Goal: Task Accomplishment & Management: Manage account settings

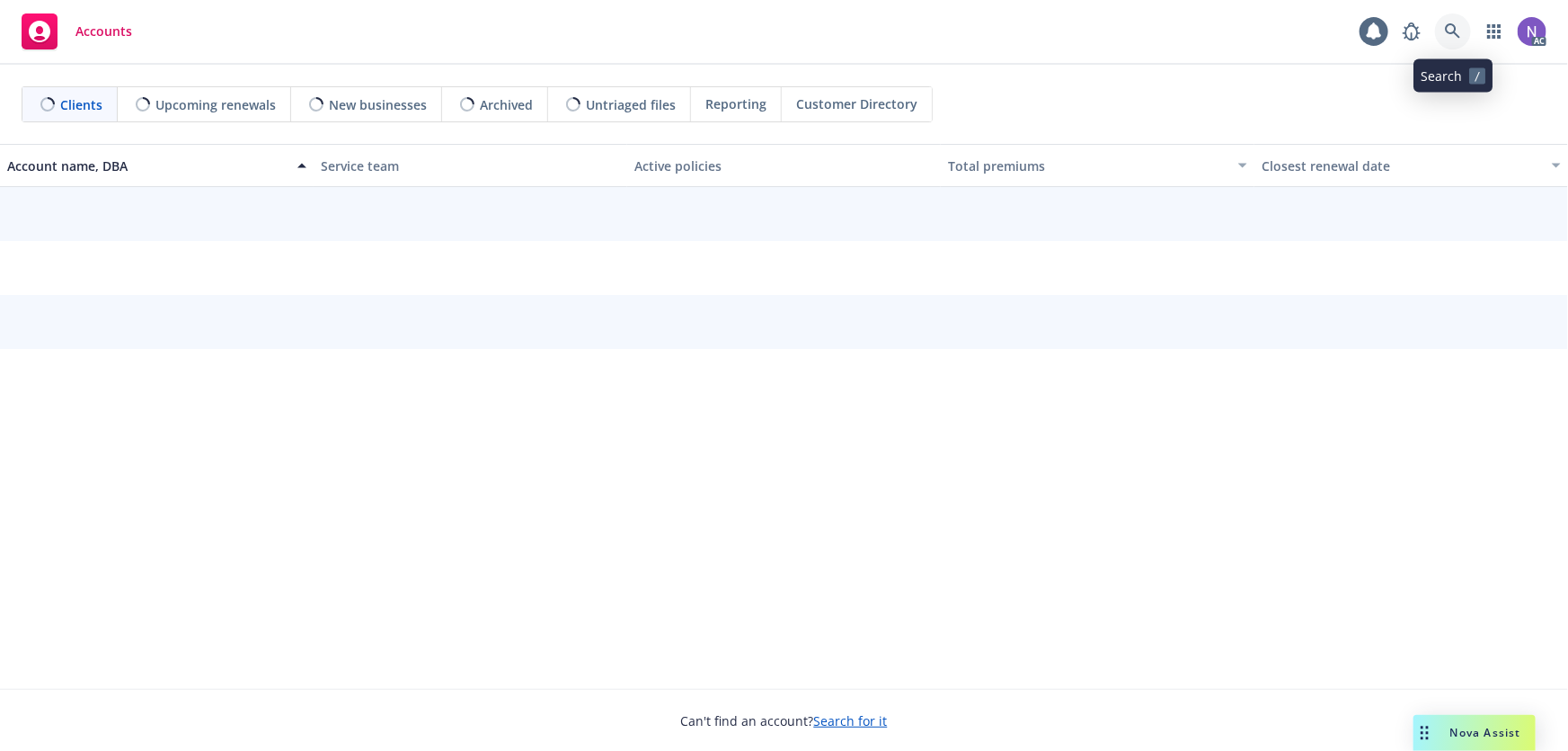
click at [1448, 36] on icon at bounding box center [1453, 31] width 16 height 16
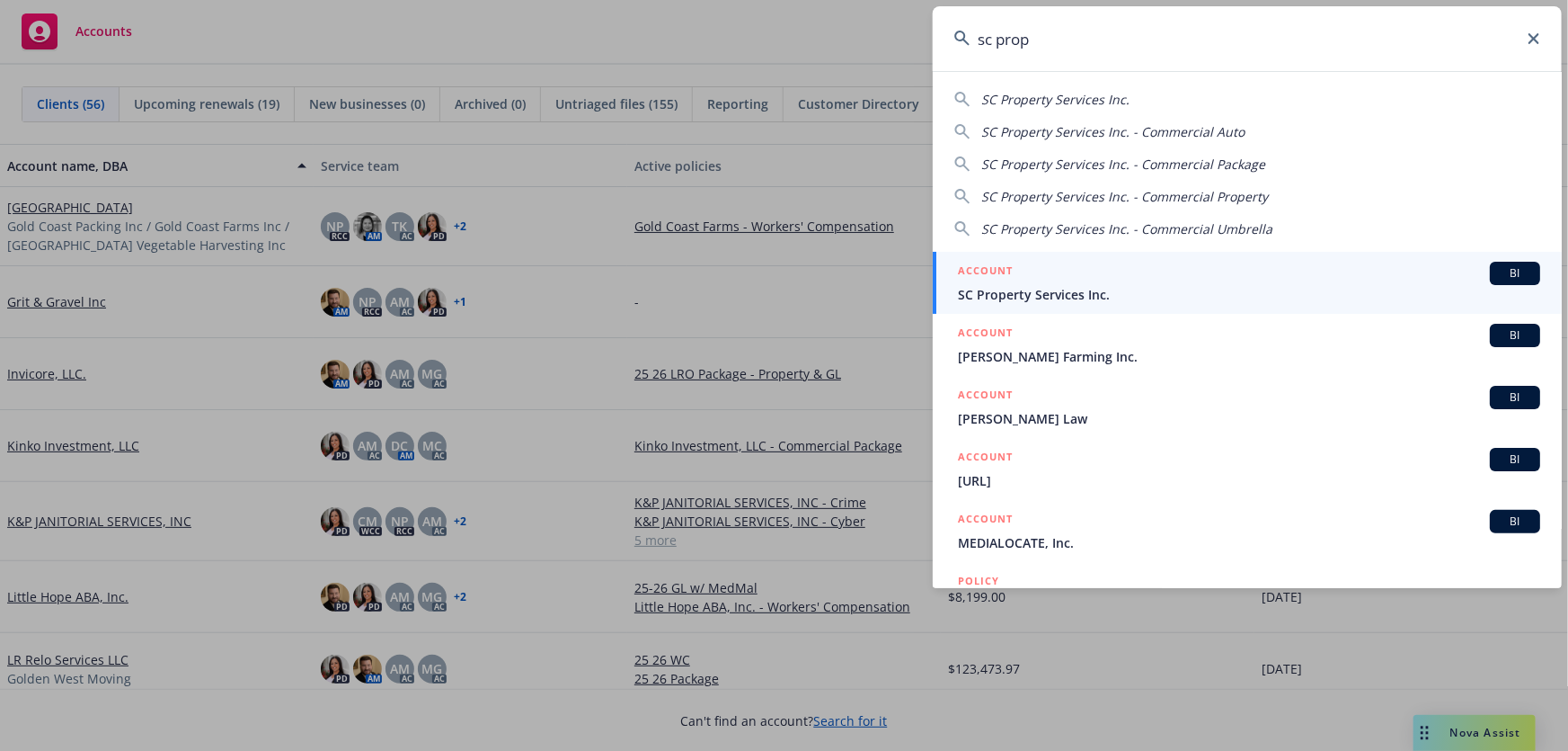
type input "sc prop"
click at [1042, 293] on span "SC Property Services Inc." at bounding box center [1249, 295] width 582 height 19
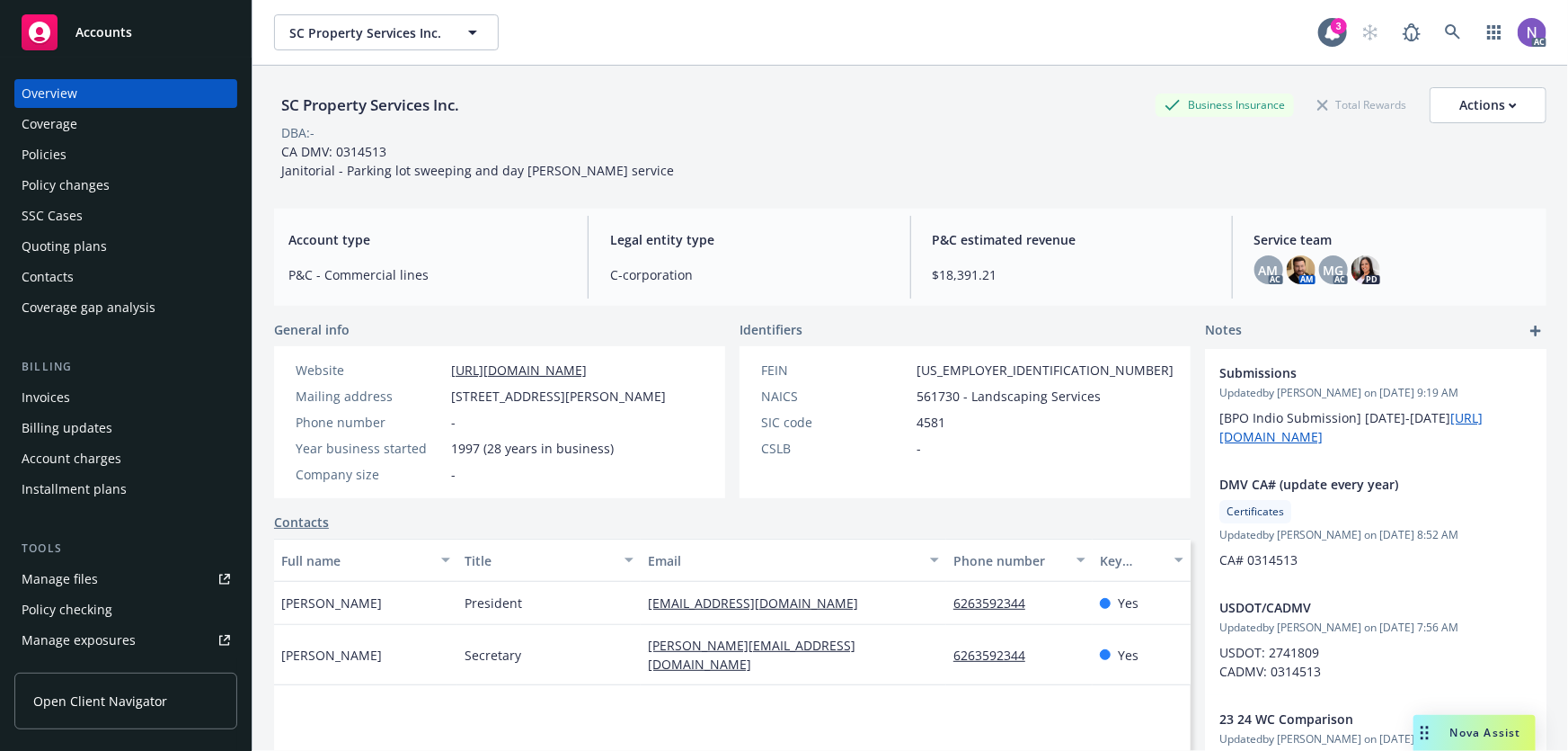
click at [135, 165] on div "Policies" at bounding box center [126, 155] width 208 height 29
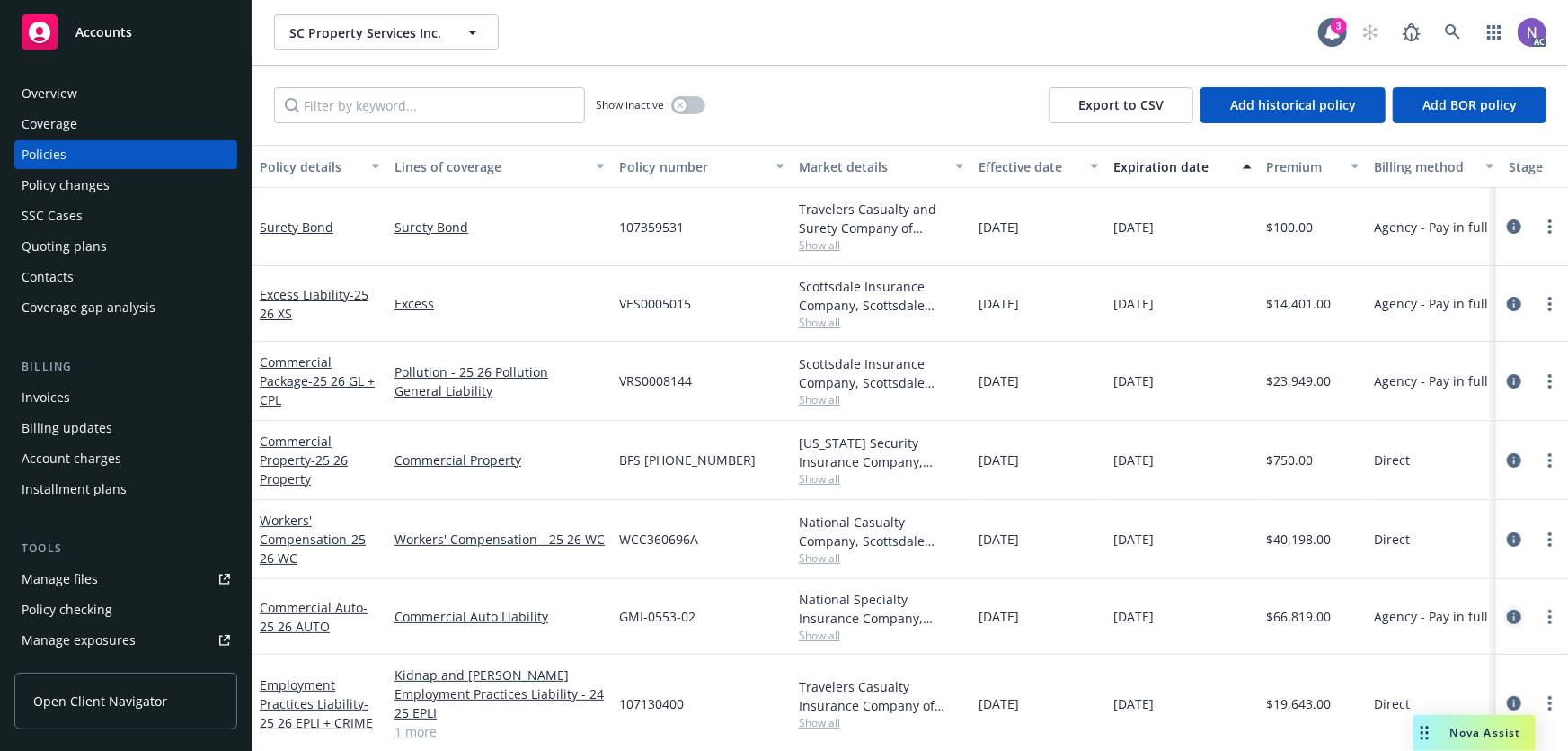
click at [1507, 617] on icon "circleInformation" at bounding box center [1514, 616] width 14 height 14
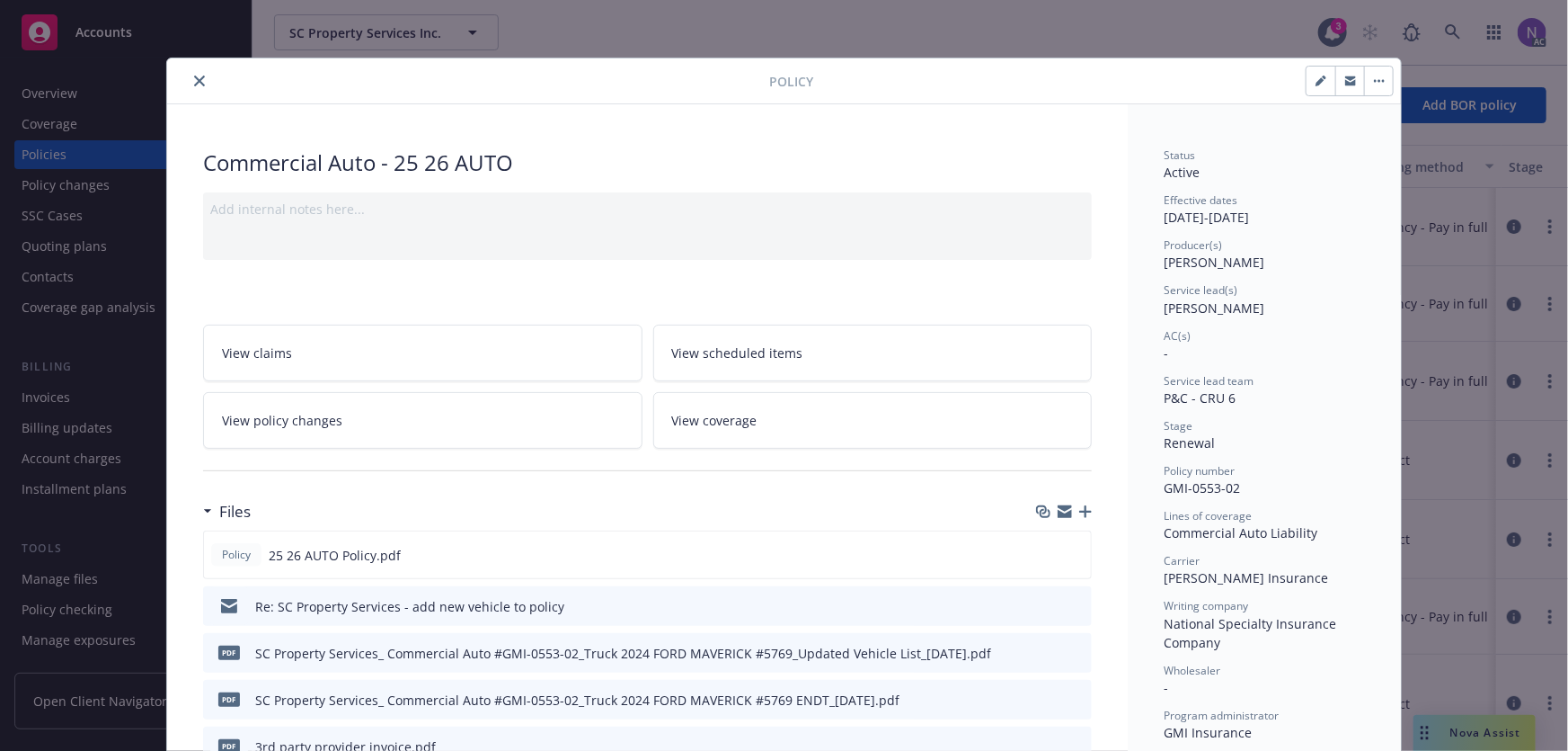
click at [1083, 509] on icon "button" at bounding box center [1085, 511] width 12 height 12
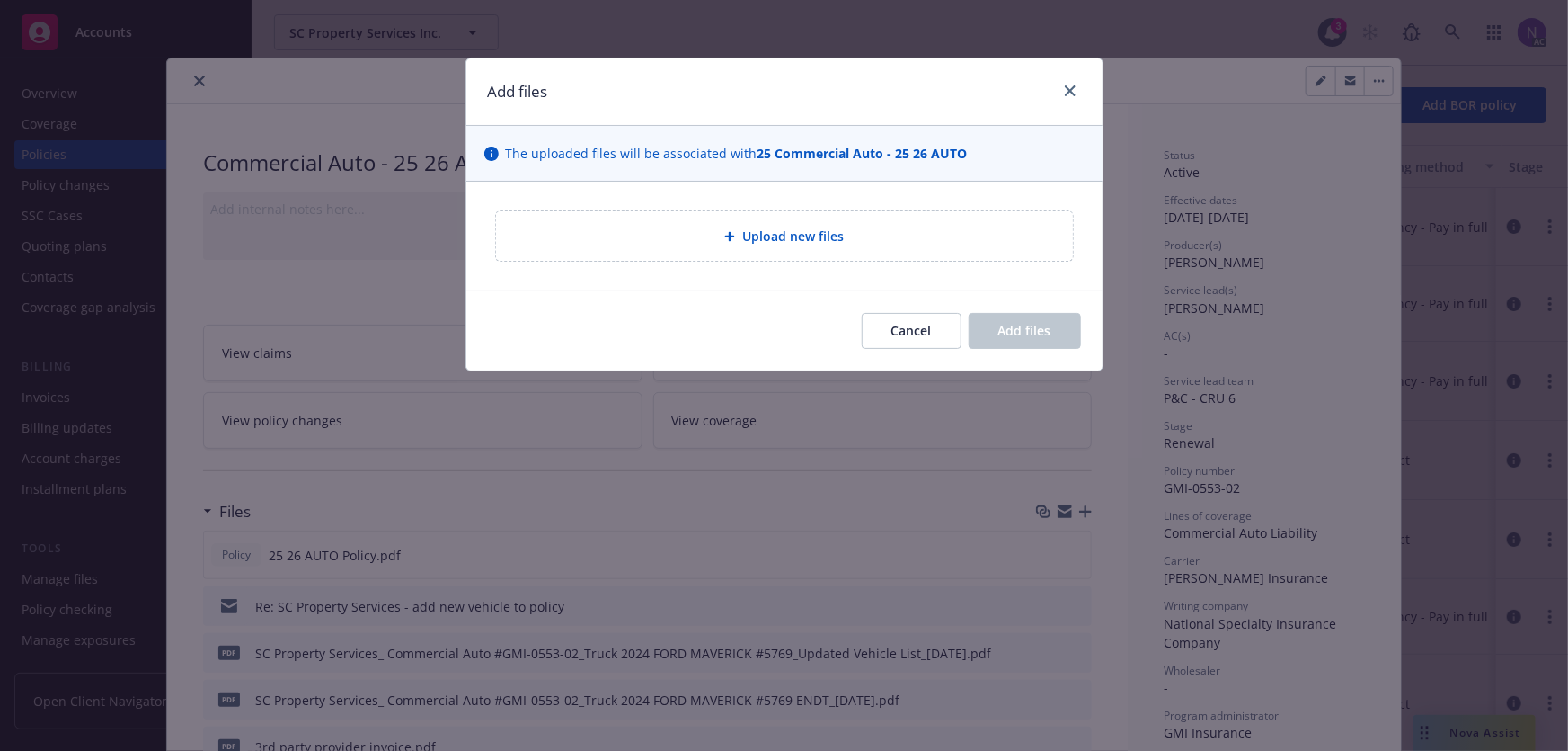
click at [792, 243] on span "Upload new files" at bounding box center [793, 236] width 101 height 19
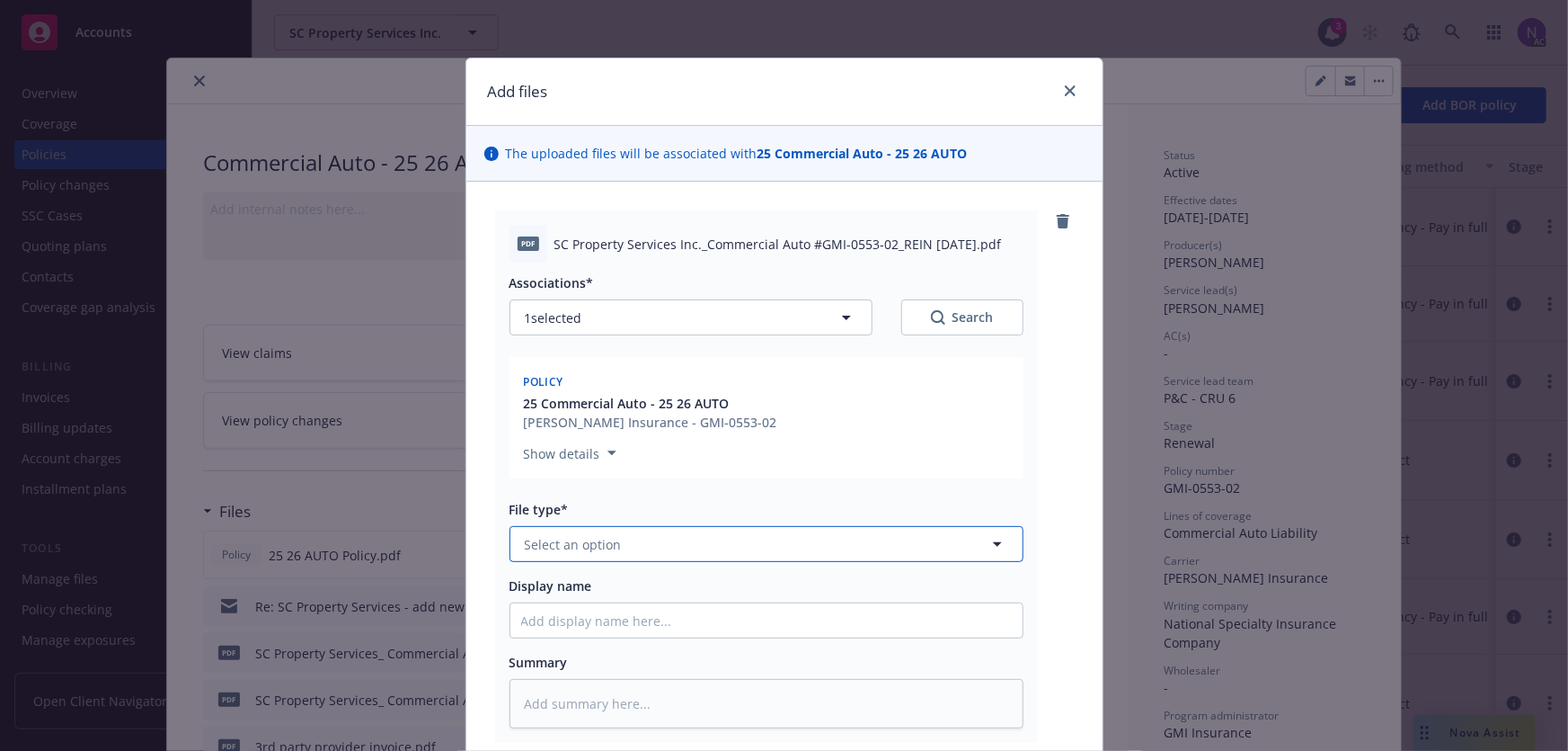
click at [706, 538] on button "Select an option" at bounding box center [767, 544] width 514 height 36
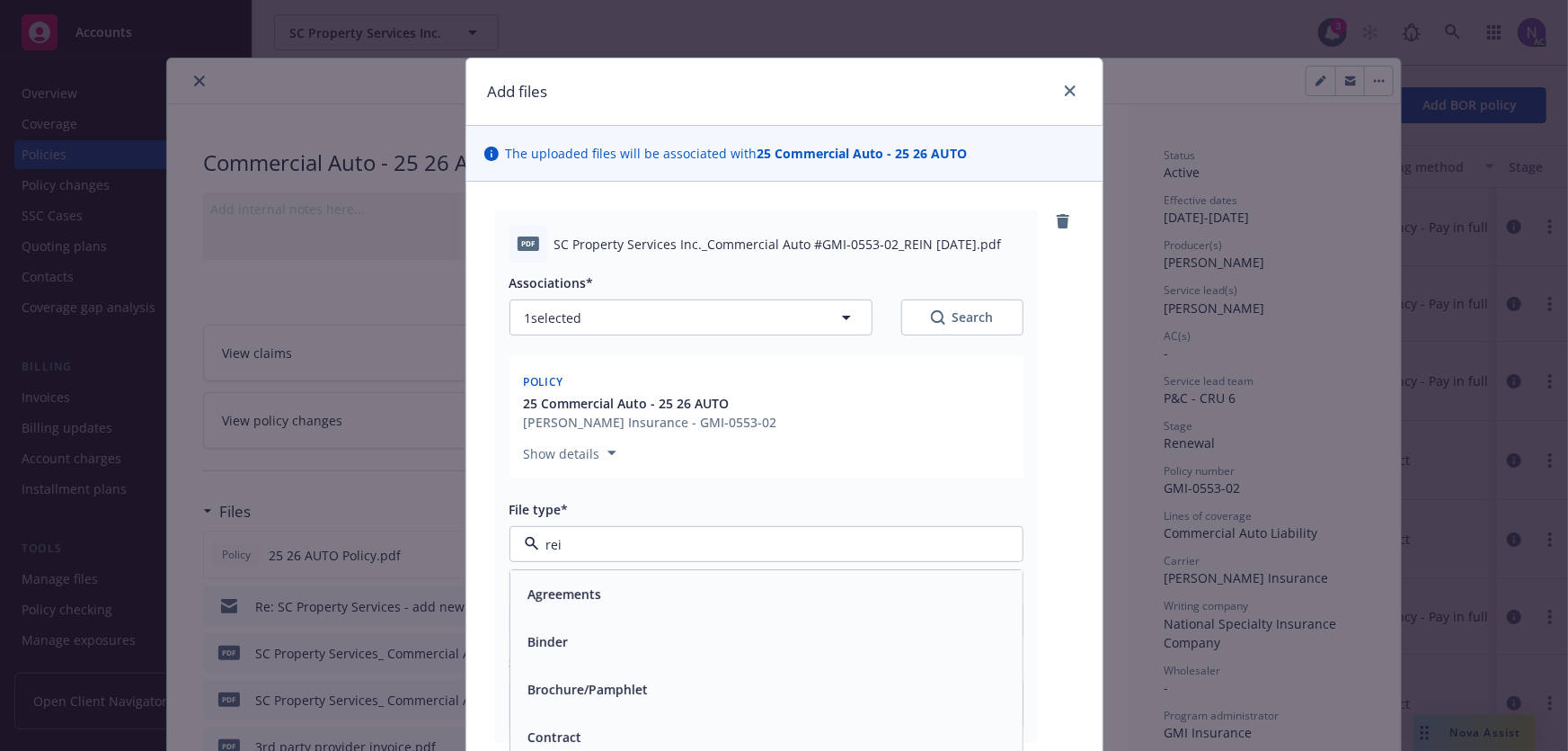
type input "rein"
click at [701, 583] on div "Reinstatement" at bounding box center [766, 594] width 490 height 26
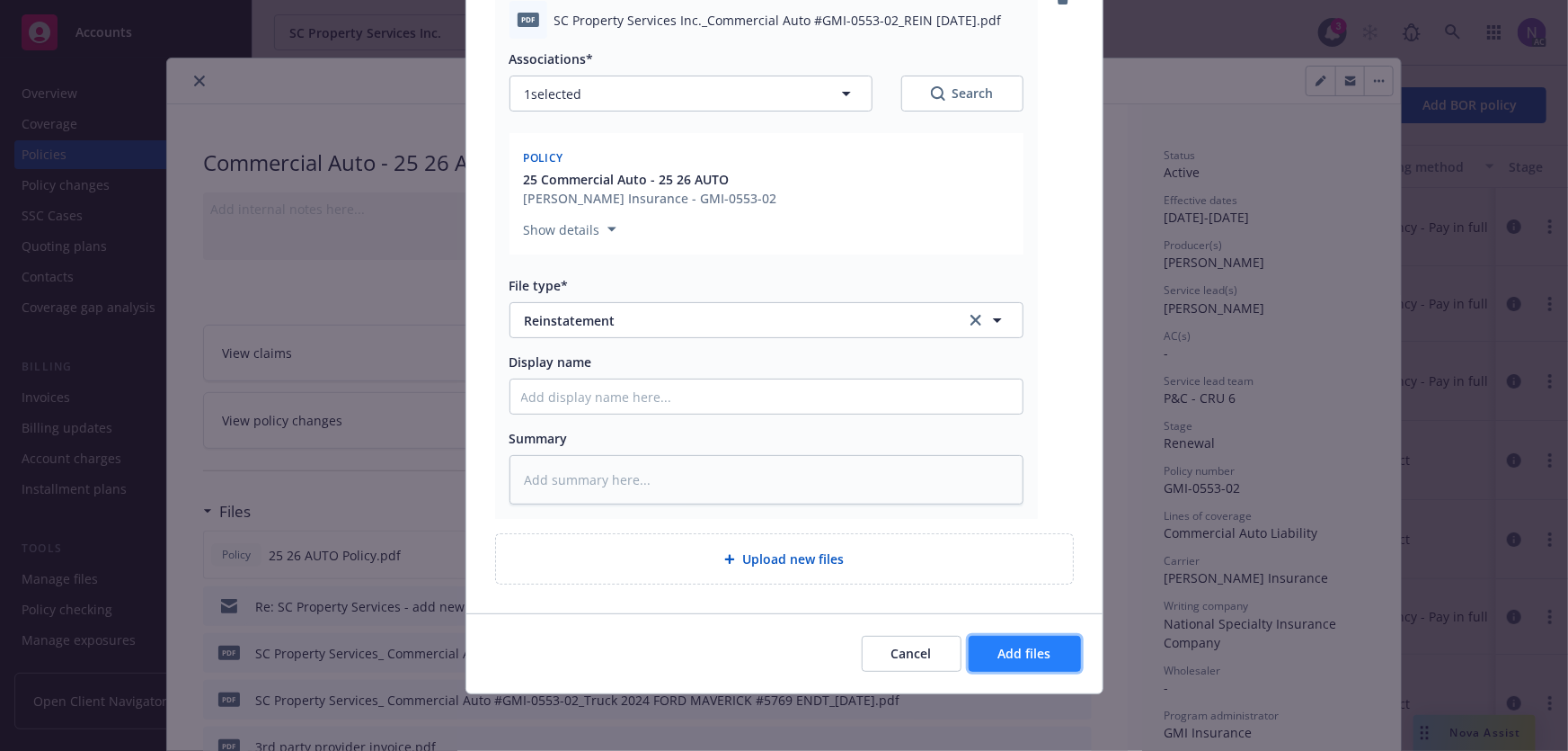
click at [1013, 646] on span "Add files" at bounding box center [1024, 653] width 53 height 17
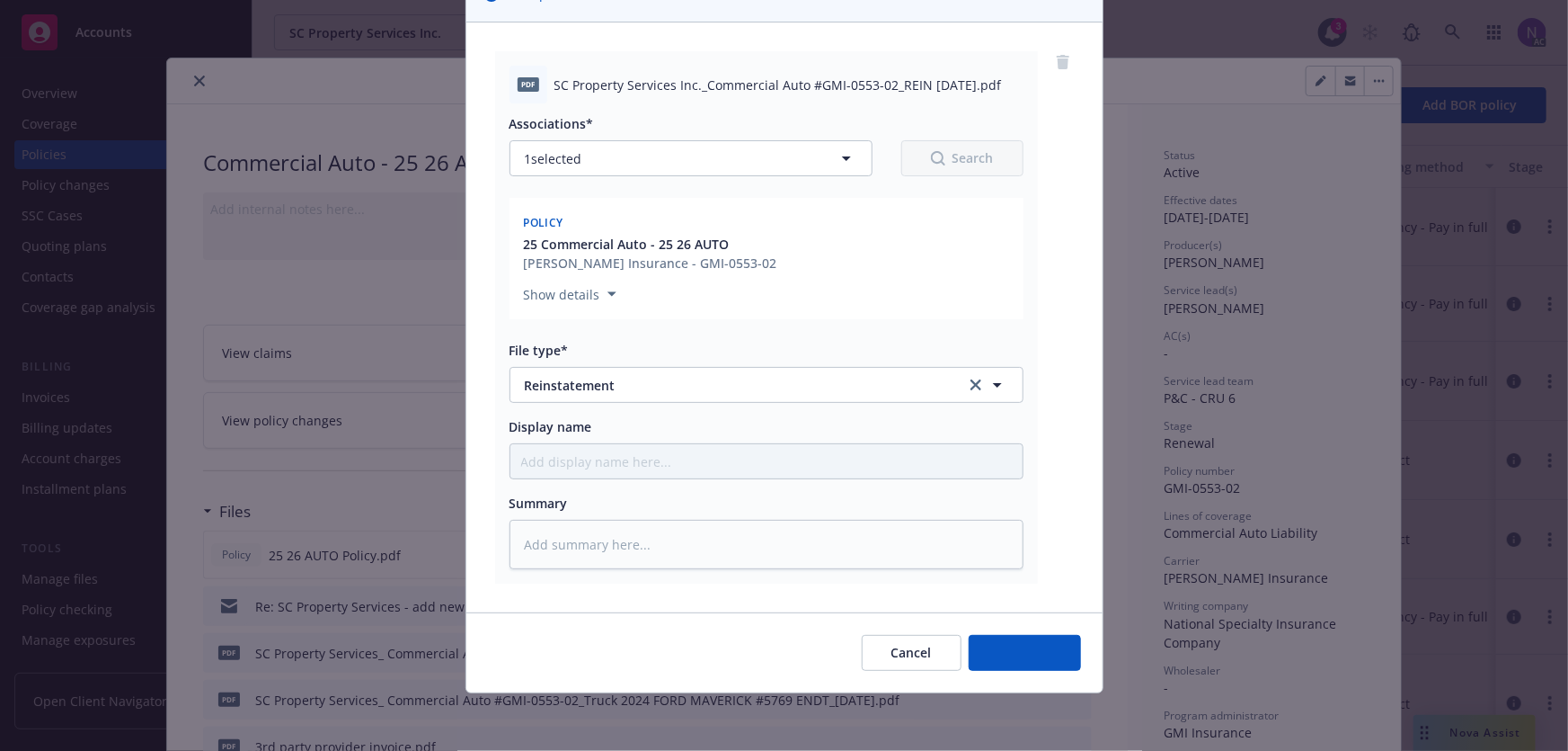
scroll to position [158, 0]
type textarea "x"
